Goal: Task Accomplishment & Management: Use online tool/utility

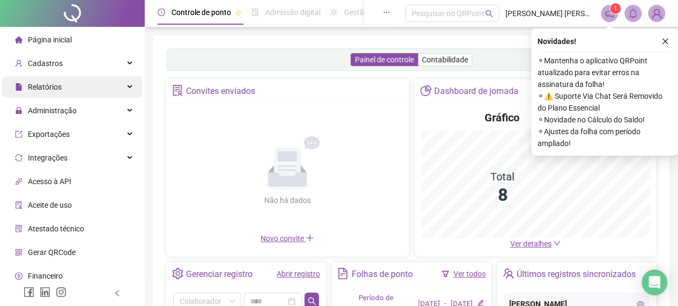
click at [72, 86] on div "Relatórios" at bounding box center [72, 86] width 140 height 21
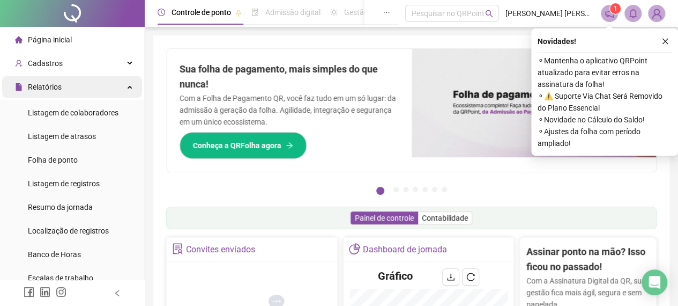
click at [128, 84] on div "Relatórios" at bounding box center [72, 86] width 140 height 21
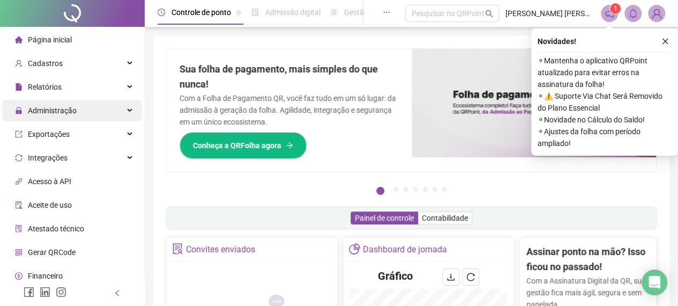
click at [111, 115] on div "Administração" at bounding box center [72, 110] width 140 height 21
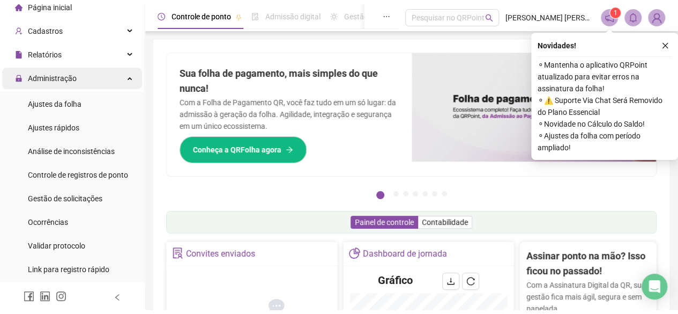
scroll to position [54, 0]
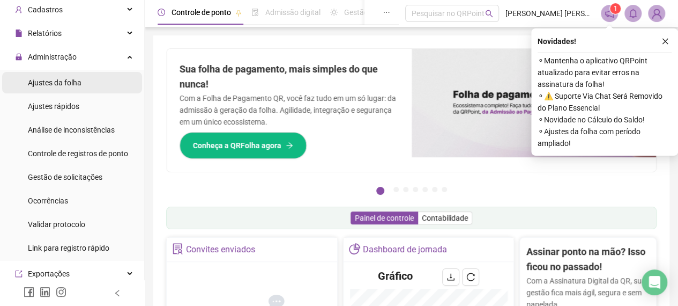
click at [71, 86] on span "Ajustes da folha" at bounding box center [55, 82] width 54 height 9
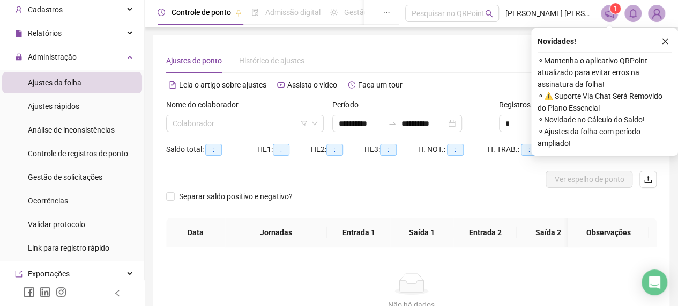
type input "**********"
click at [315, 128] on span at bounding box center [245, 123] width 145 height 16
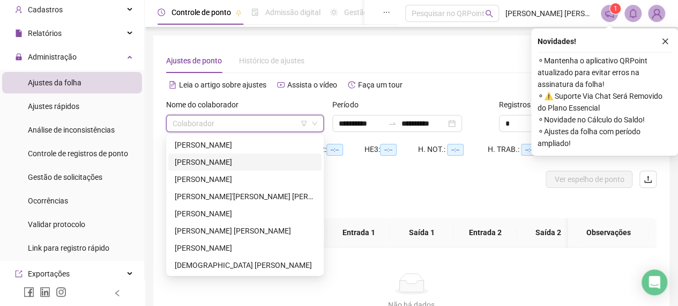
click at [243, 158] on div "[PERSON_NAME]" at bounding box center [245, 162] width 140 height 12
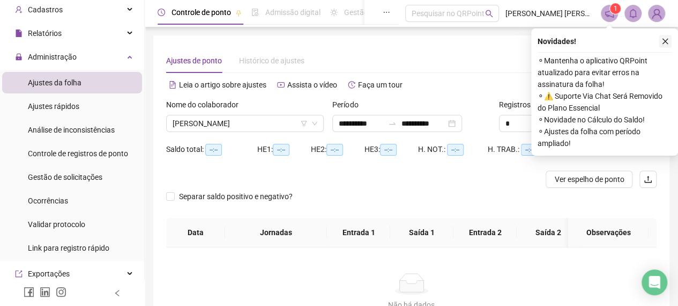
click at [667, 41] on icon "close" at bounding box center [665, 42] width 8 height 8
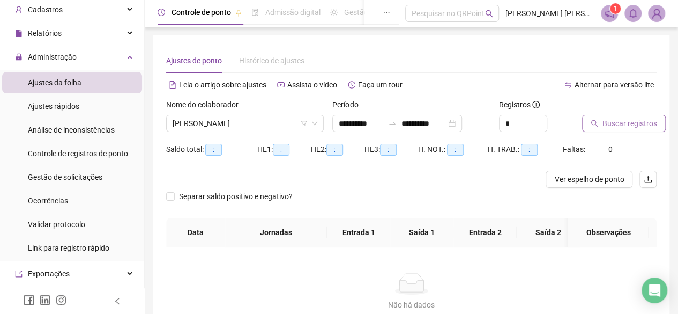
click at [646, 125] on span "Buscar registros" at bounding box center [629, 123] width 55 height 12
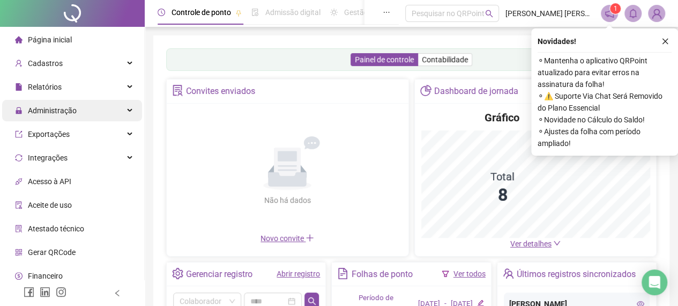
click at [64, 109] on span "Administração" at bounding box center [52, 110] width 49 height 9
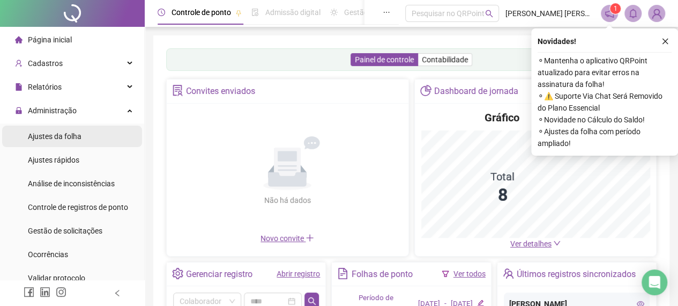
click at [63, 137] on span "Ajustes da folha" at bounding box center [55, 136] width 54 height 9
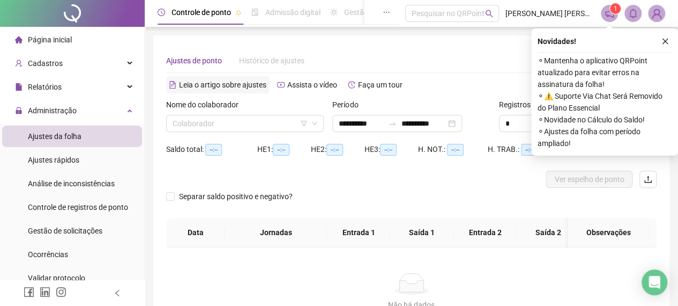
type input "**********"
click at [314, 123] on icon "down" at bounding box center [314, 123] width 6 height 6
click at [315, 124] on icon "down" at bounding box center [314, 124] width 5 height 4
click at [674, 41] on div "Novidades ! ⚬ Mantenha o aplicativo QRPoint atualizado para evitar erros na ass…" at bounding box center [604, 91] width 147 height 127
click at [654, 43] on div "Novidades !" at bounding box center [605, 41] width 134 height 13
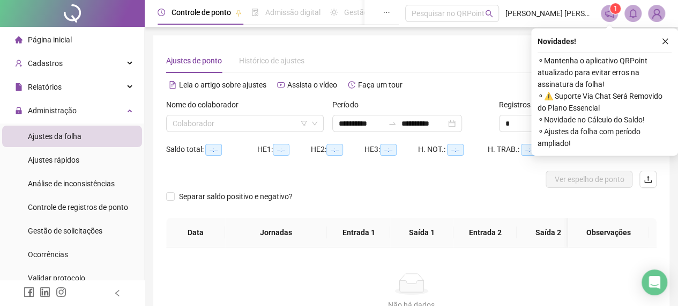
click at [665, 44] on icon "close" at bounding box center [665, 42] width 8 height 8
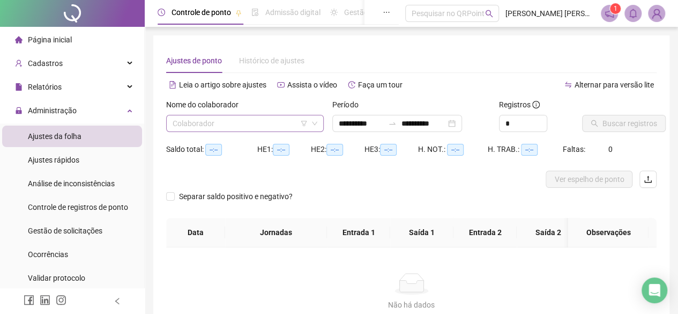
click at [315, 128] on span at bounding box center [245, 123] width 145 height 16
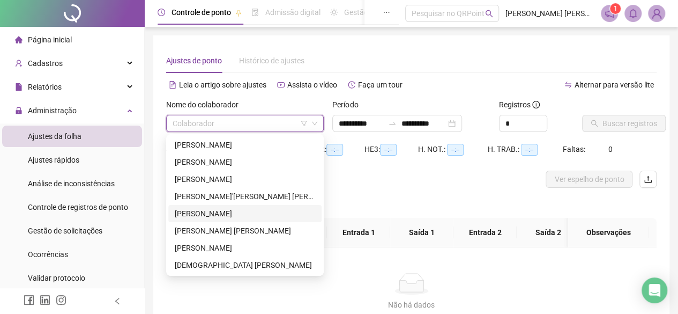
click at [213, 212] on div "[PERSON_NAME]" at bounding box center [245, 213] width 140 height 12
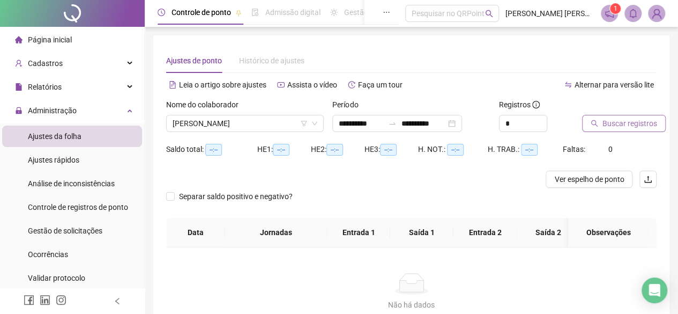
click at [607, 116] on button "Buscar registros" at bounding box center [624, 123] width 84 height 17
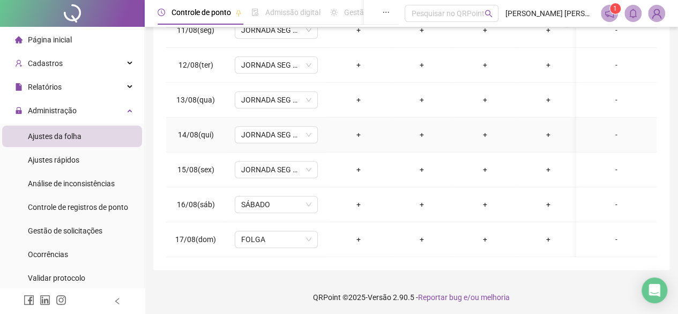
scroll to position [221, 0]
